Goal: Task Accomplishment & Management: Manage account settings

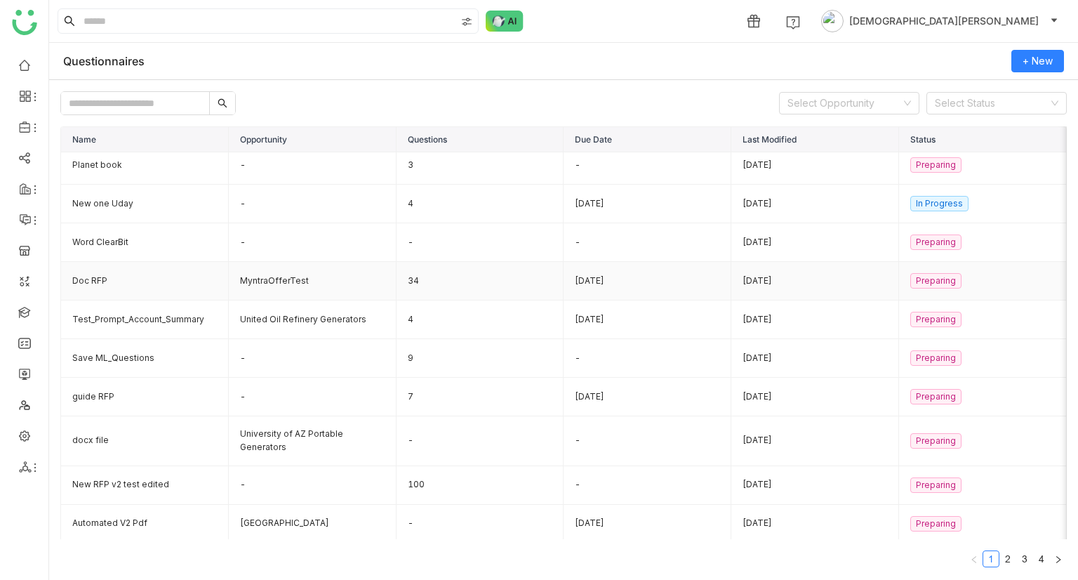
scroll to position [6, 0]
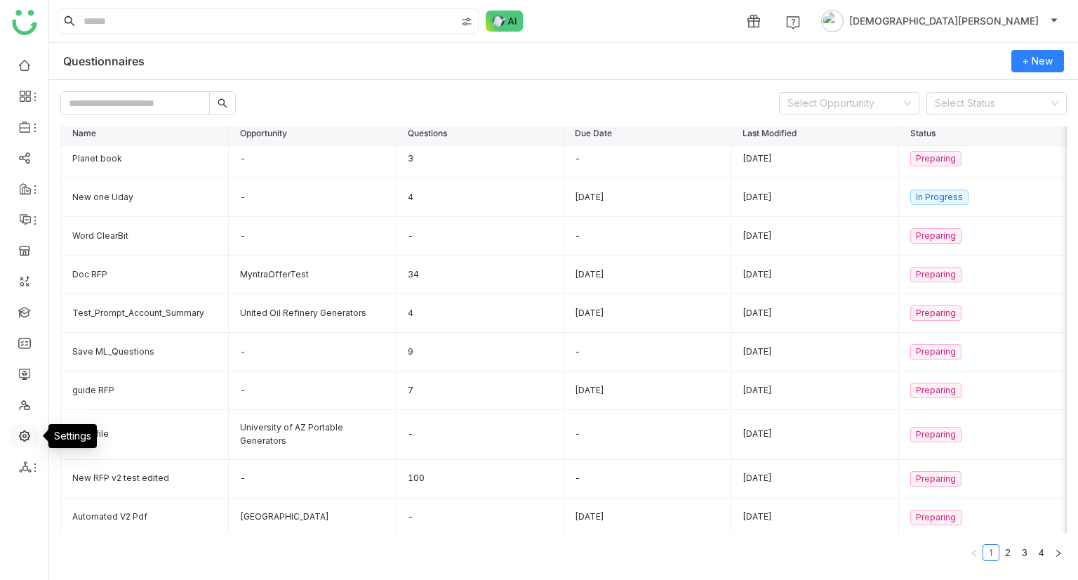
click at [20, 440] on link at bounding box center [24, 435] width 13 height 12
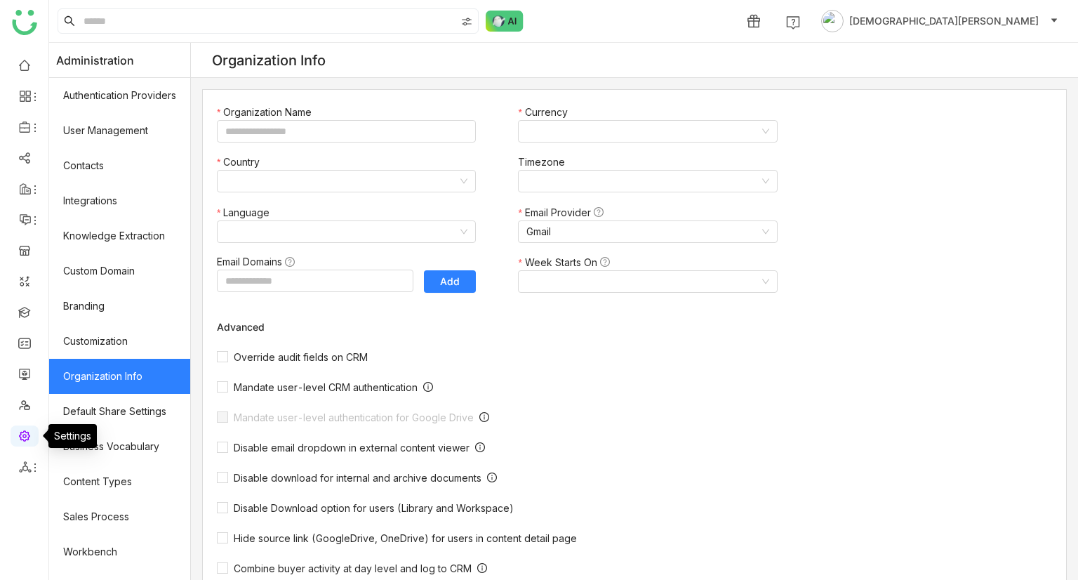
type input "*******"
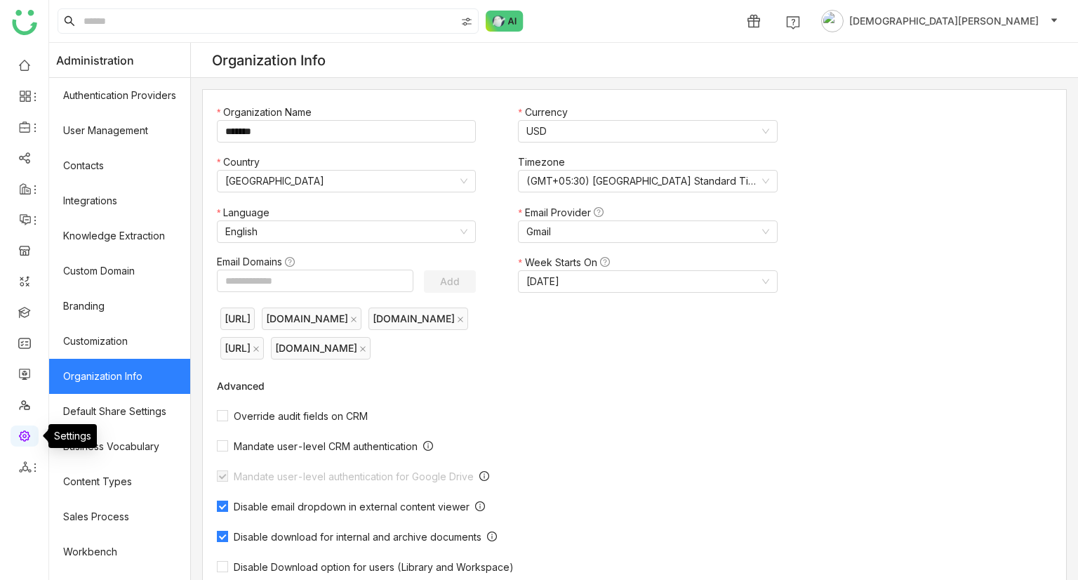
click at [30, 435] on link at bounding box center [24, 435] width 13 height 12
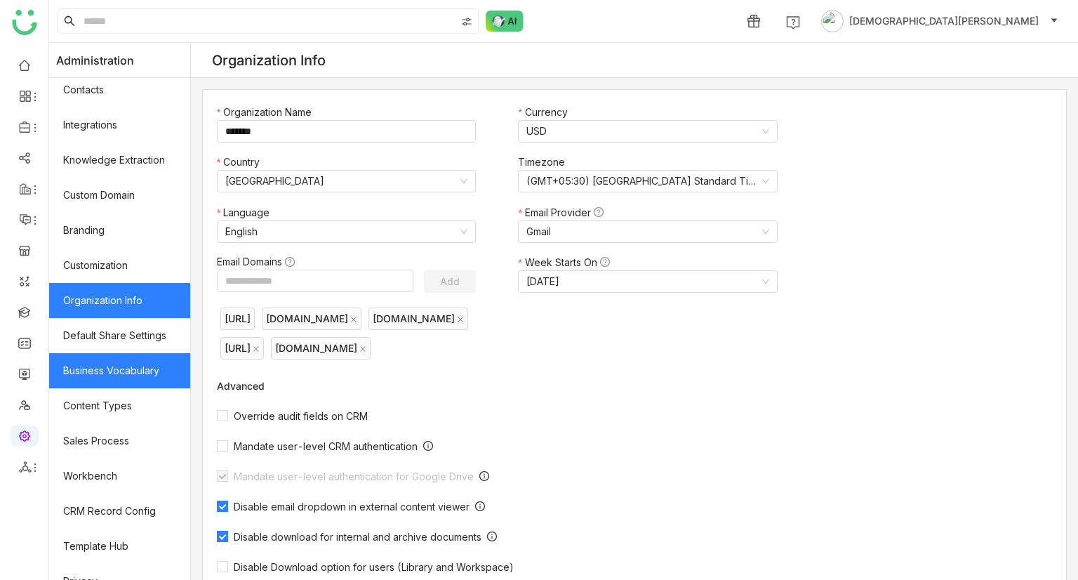
click at [112, 371] on link "Business Vocabulary" at bounding box center [119, 370] width 141 height 35
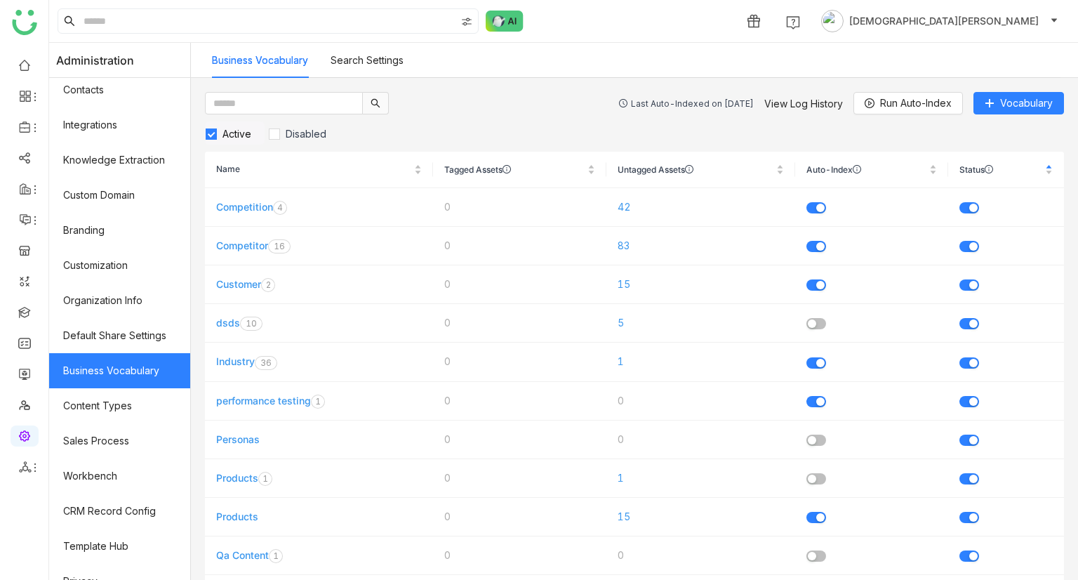
click at [236, 130] on span "Active" at bounding box center [237, 134] width 40 height 12
click at [305, 134] on span "Disabled" at bounding box center [306, 134] width 52 height 12
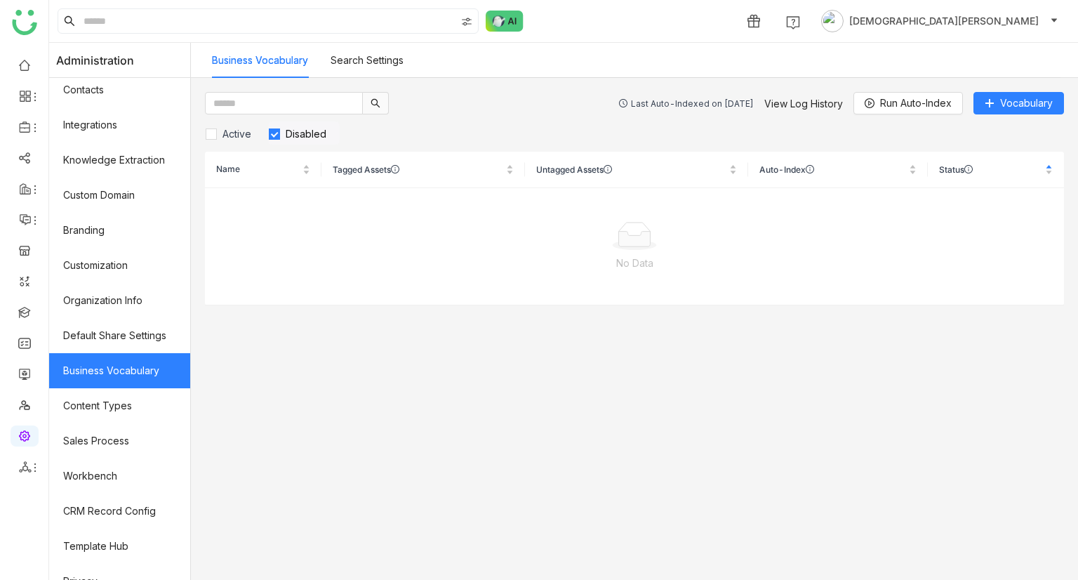
click at [317, 134] on span "Disabled" at bounding box center [306, 134] width 52 height 12
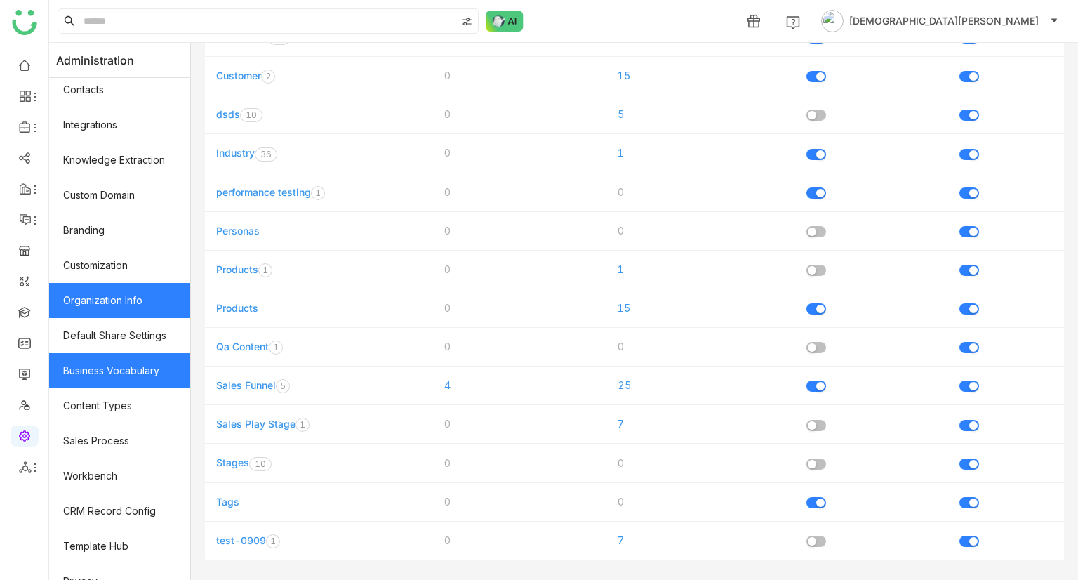
scroll to position [39, 0]
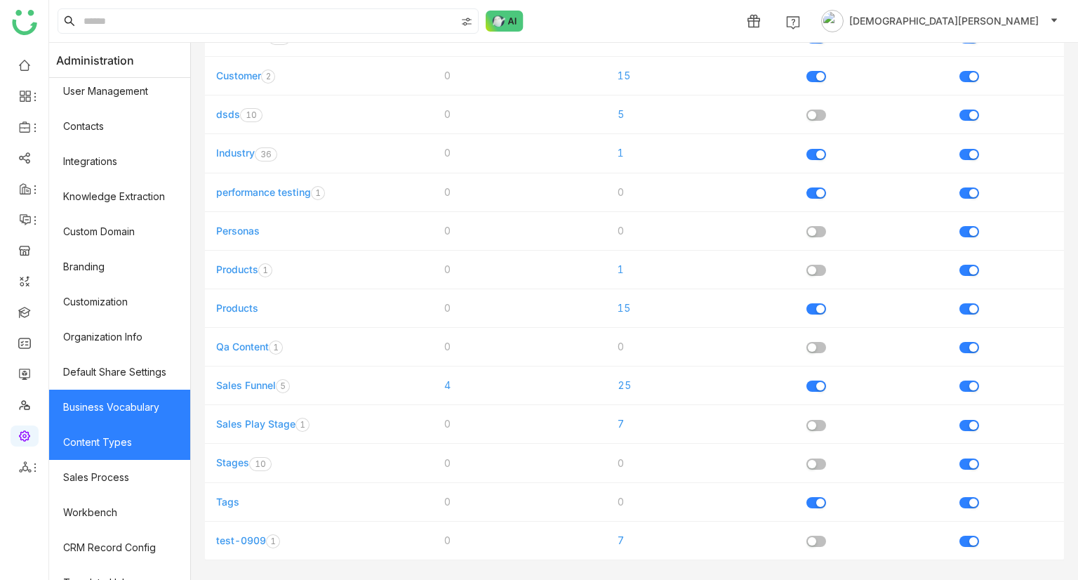
click at [109, 450] on link "Content Types" at bounding box center [119, 442] width 141 height 35
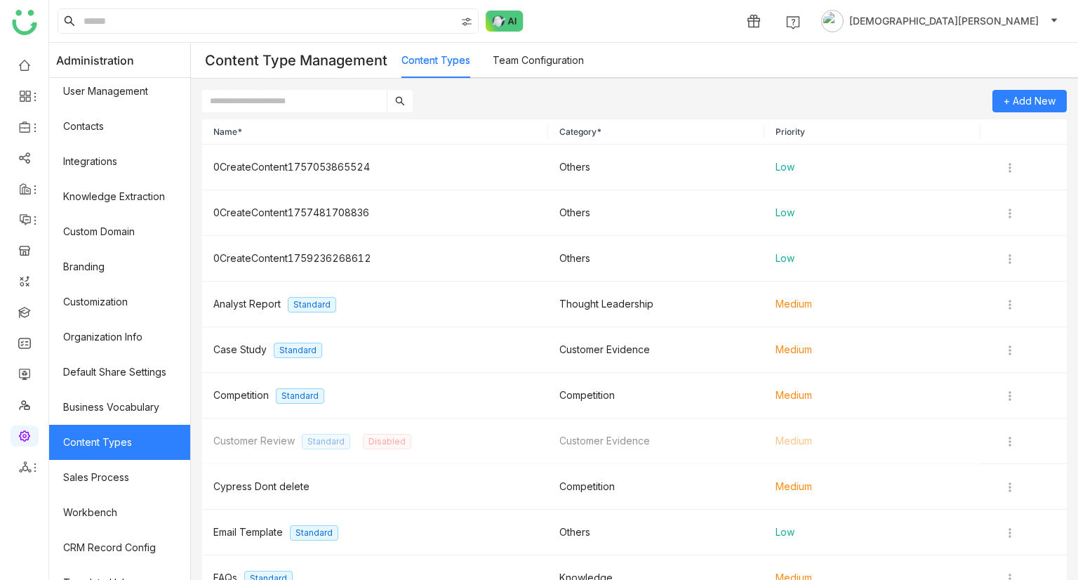
click at [122, 440] on link "Content Types" at bounding box center [119, 442] width 141 height 35
click at [345, 166] on span "0CreateContent1757053865524" at bounding box center [291, 167] width 157 height 12
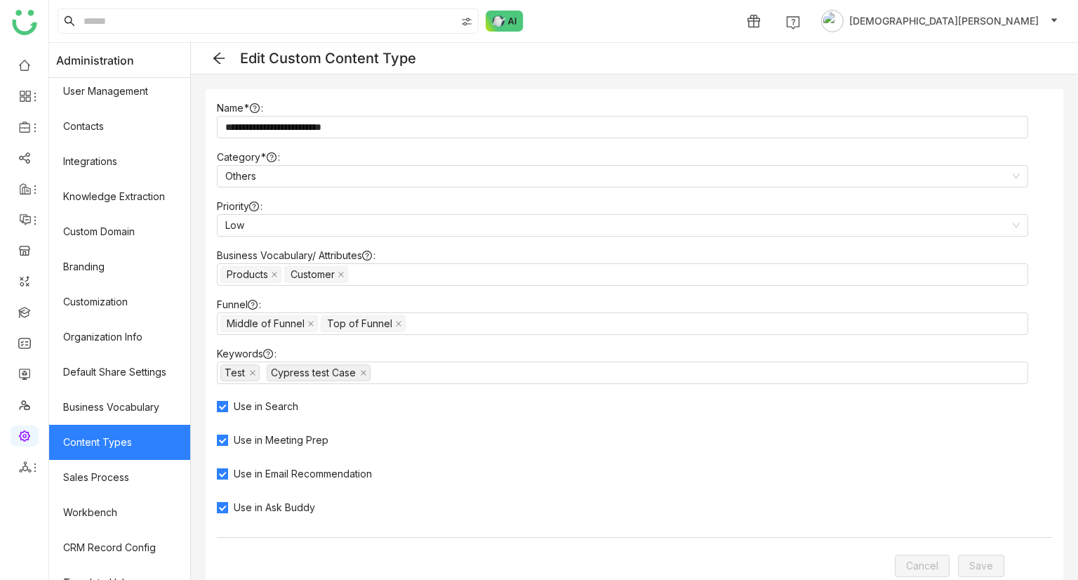
click at [226, 61] on icon at bounding box center [219, 58] width 14 height 14
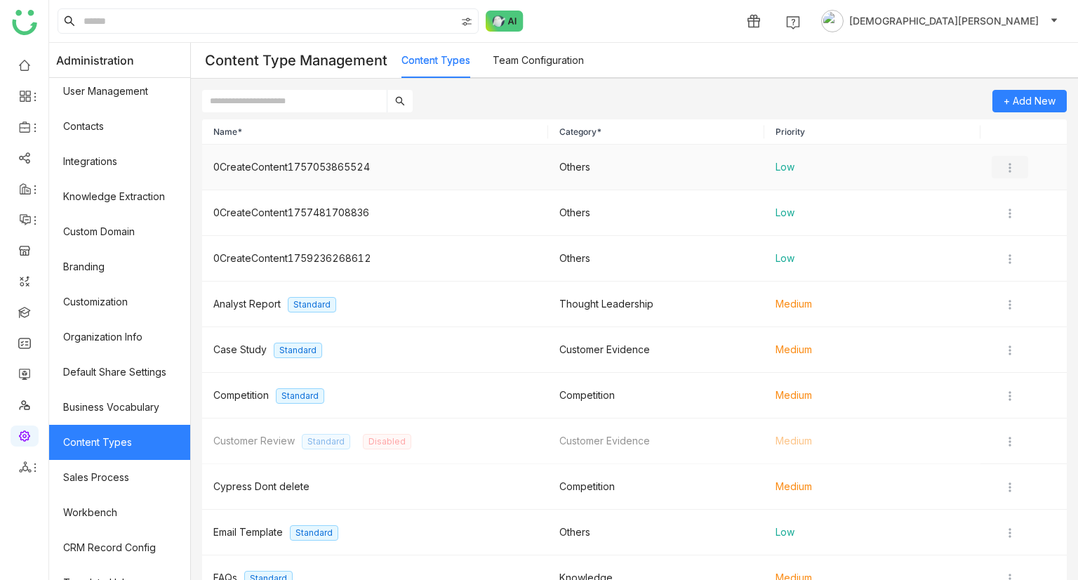
click at [1003, 172] on img at bounding box center [1010, 168] width 14 height 14
click at [1014, 245] on span "Delete" at bounding box center [1024, 249] width 31 height 12
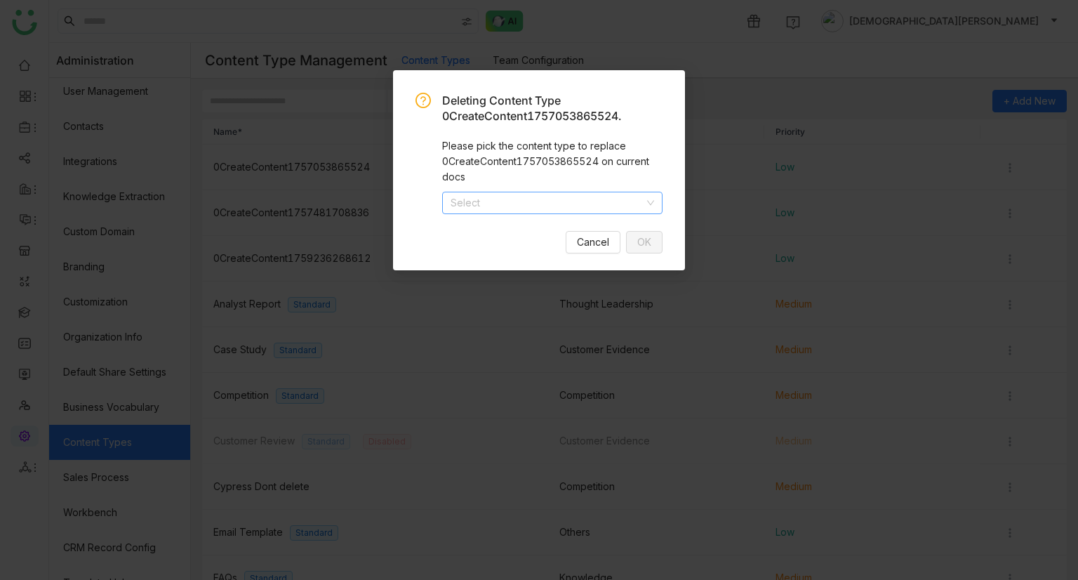
click at [582, 203] on input at bounding box center [548, 202] width 194 height 21
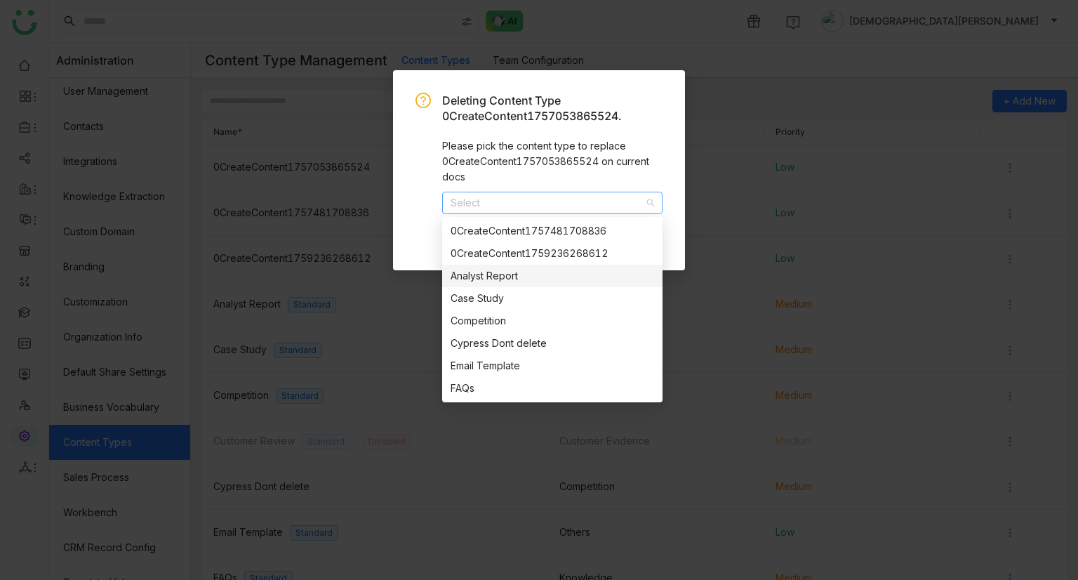
click at [529, 282] on div "Analyst Report" at bounding box center [553, 275] width 204 height 15
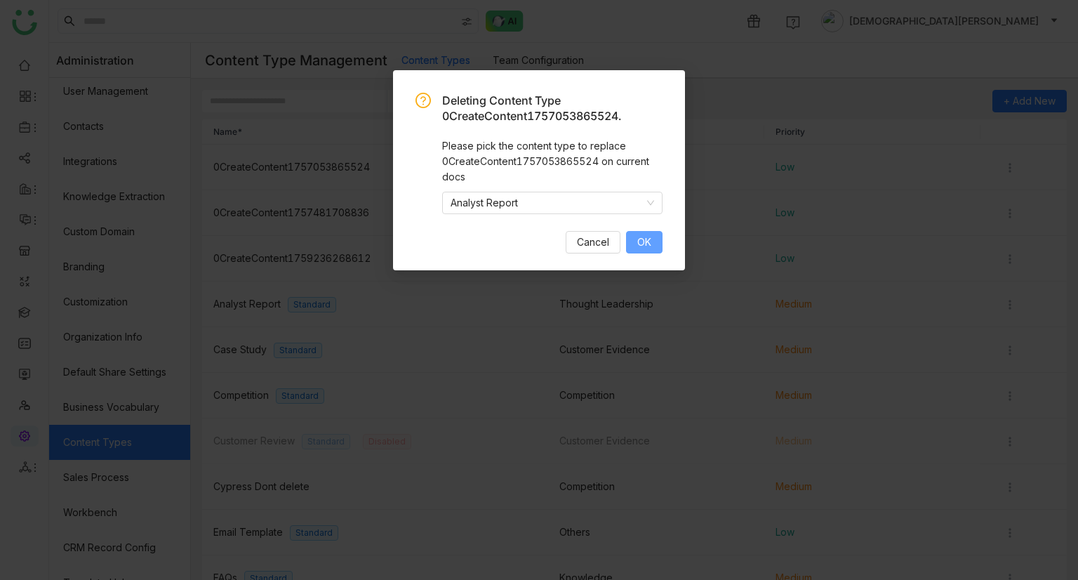
click at [643, 237] on span "OK" at bounding box center [645, 242] width 14 height 15
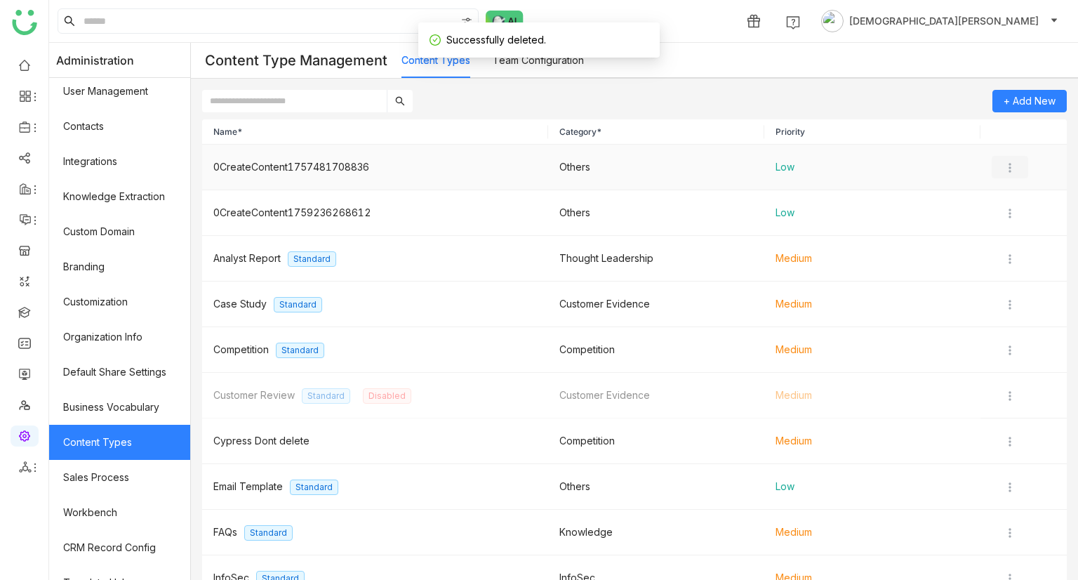
click at [1003, 169] on img at bounding box center [1010, 168] width 14 height 14
click at [1017, 245] on span "Delete" at bounding box center [1024, 249] width 31 height 12
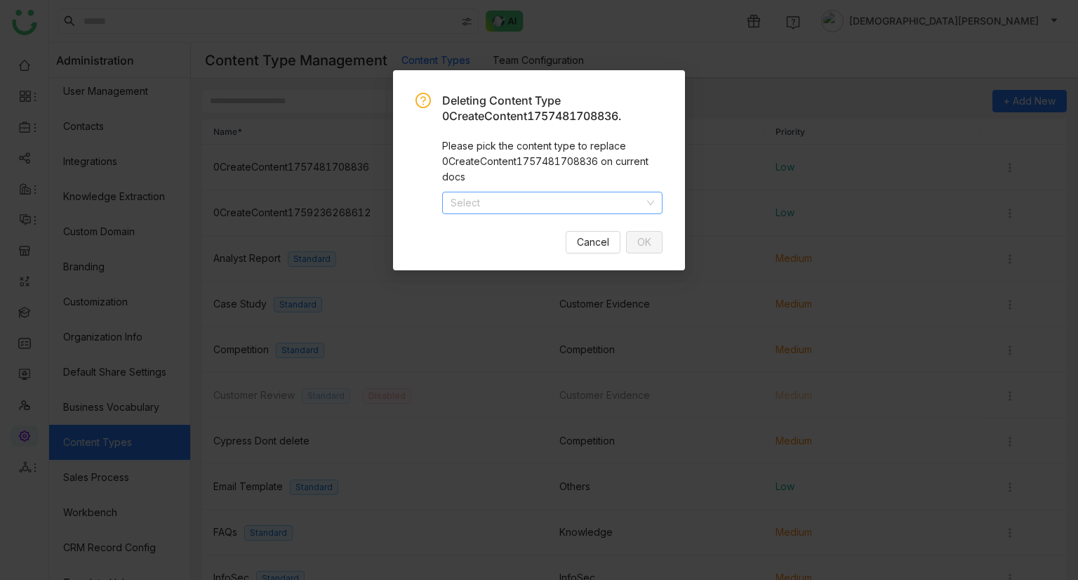
click at [567, 195] on input at bounding box center [548, 202] width 194 height 21
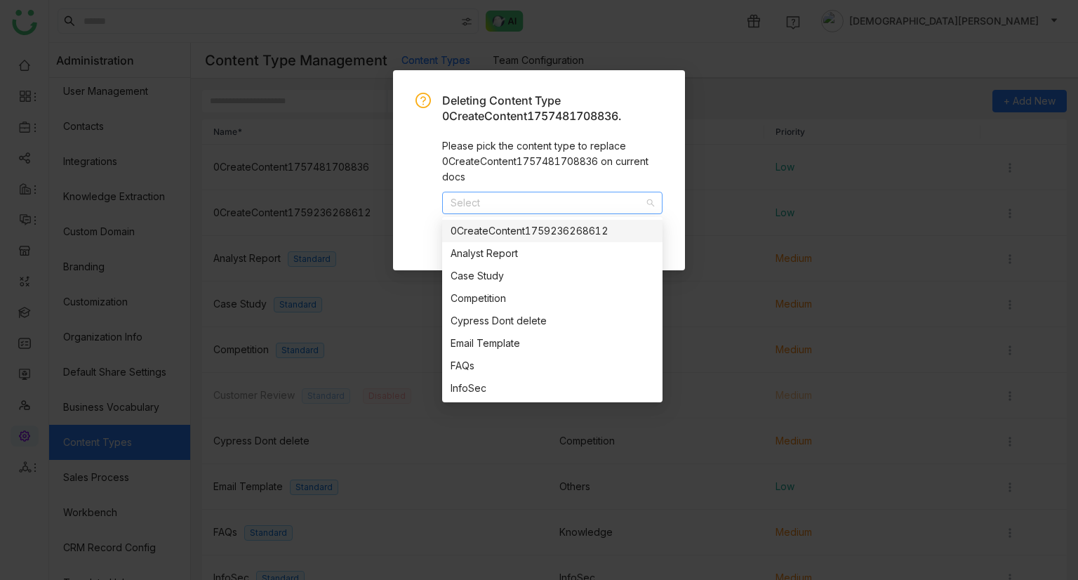
click at [499, 232] on div "0CreateContent1759236268612" at bounding box center [553, 230] width 204 height 15
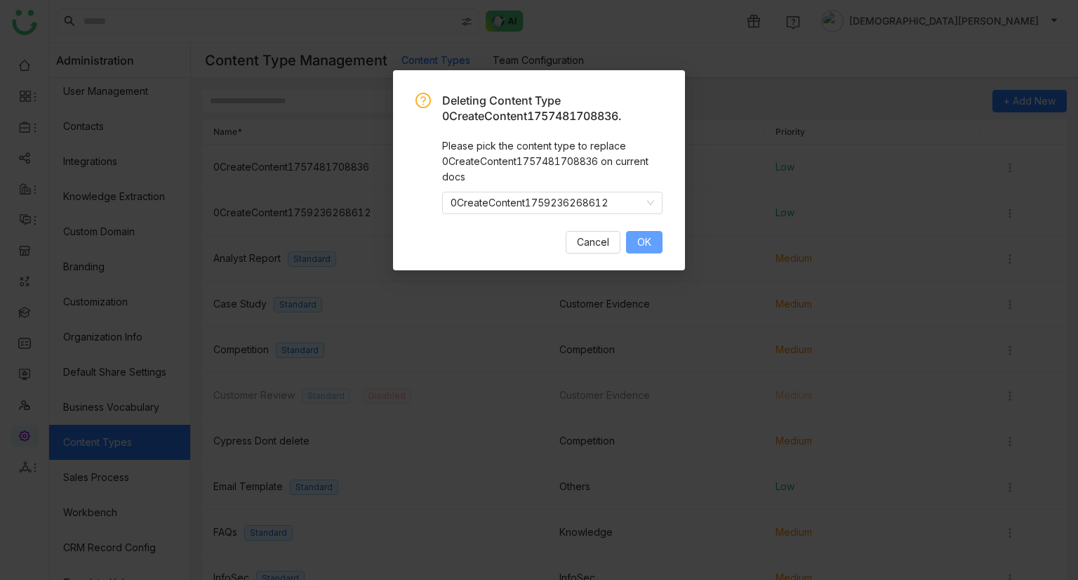
click at [646, 245] on span "OK" at bounding box center [645, 242] width 14 height 15
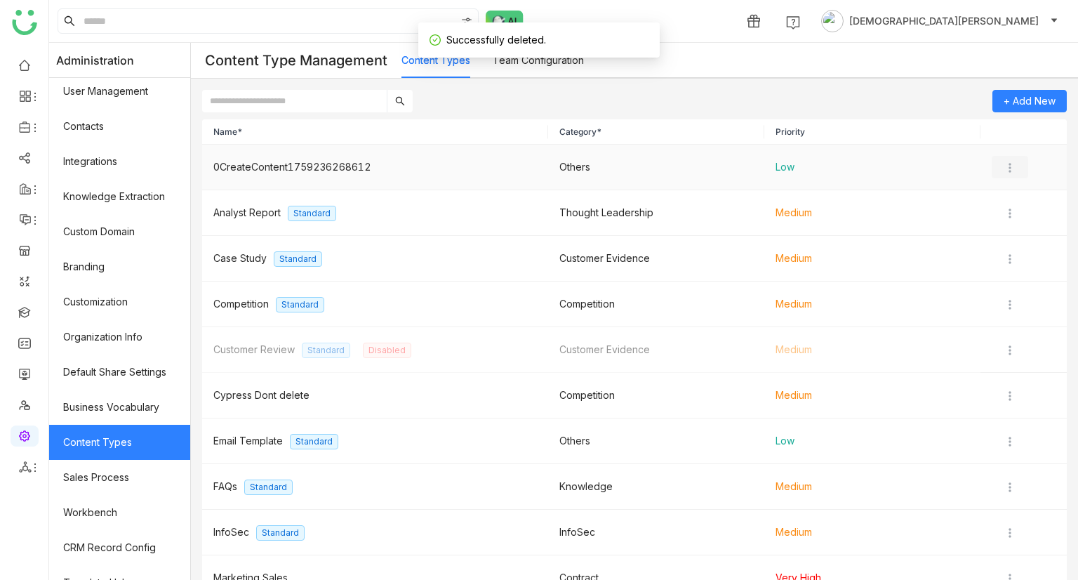
click at [1010, 171] on button at bounding box center [1010, 167] width 37 height 22
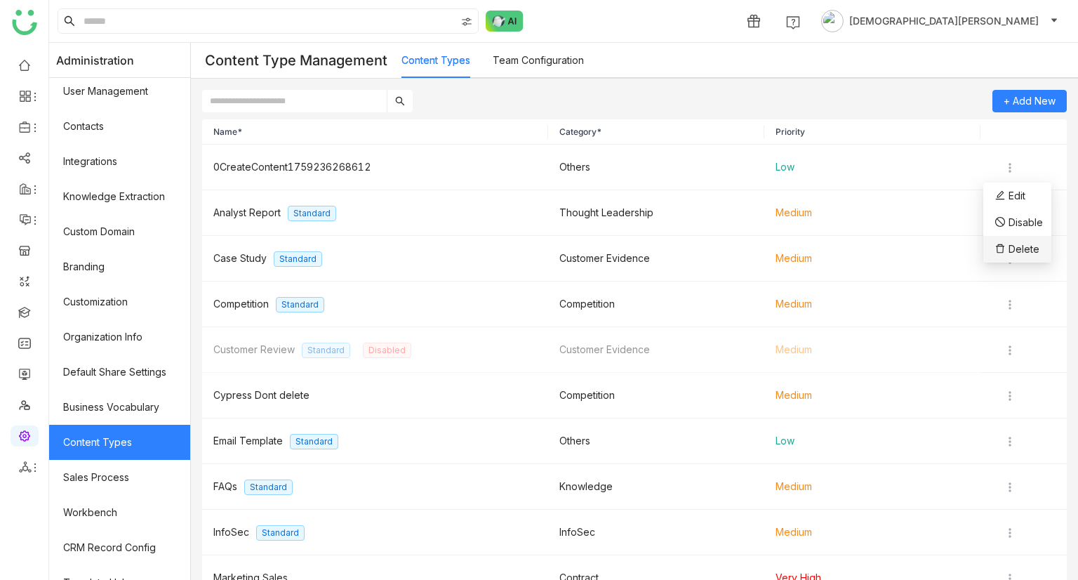
click at [1011, 243] on span "Delete" at bounding box center [1024, 249] width 31 height 12
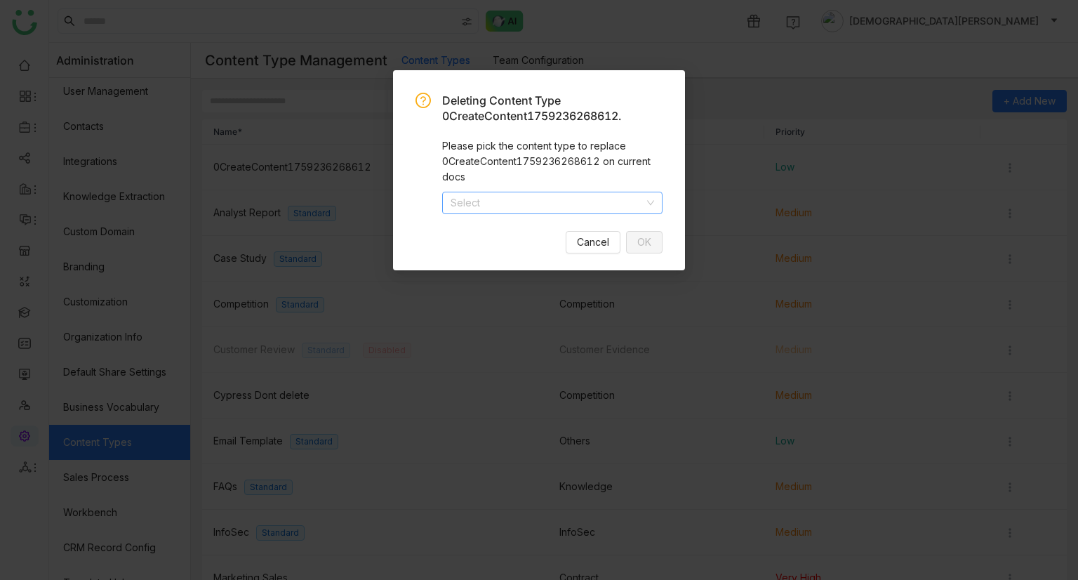
click at [567, 192] on input at bounding box center [548, 202] width 194 height 21
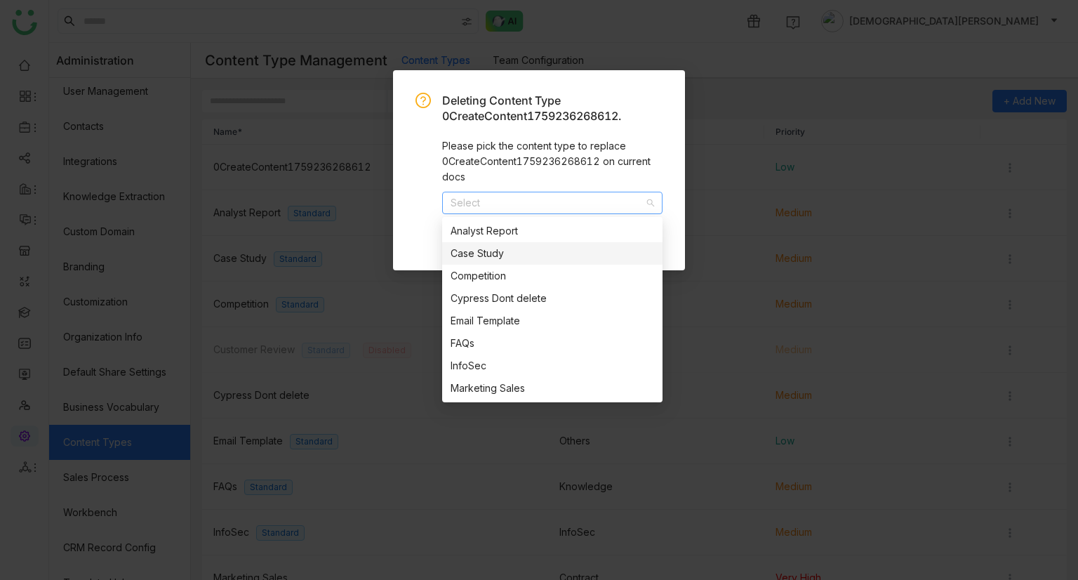
click at [527, 246] on div "Case Study" at bounding box center [553, 253] width 204 height 15
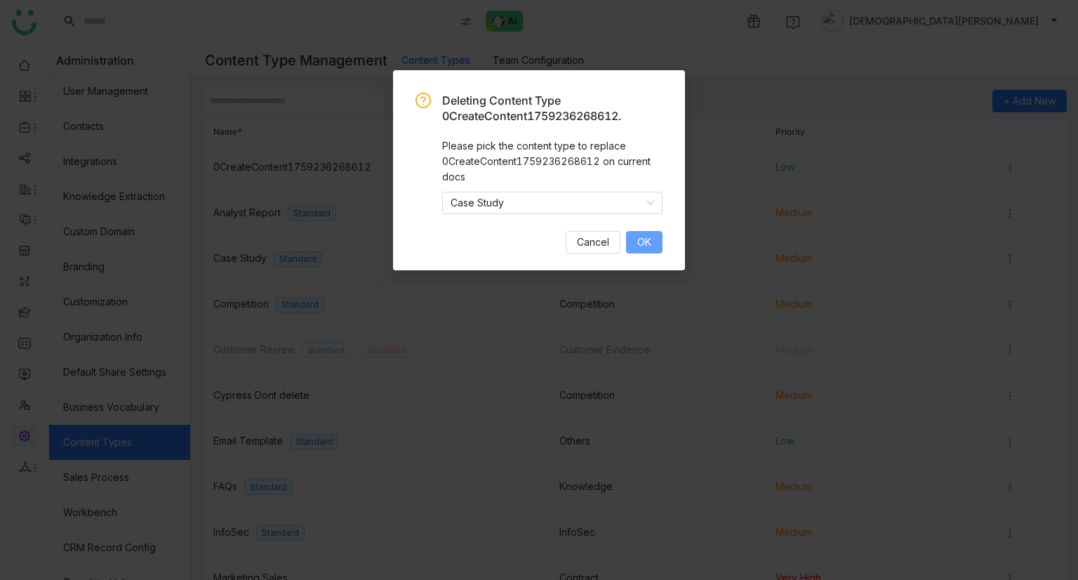
click at [633, 240] on button "OK" at bounding box center [644, 242] width 37 height 22
